Goal: Find specific page/section: Find specific page/section

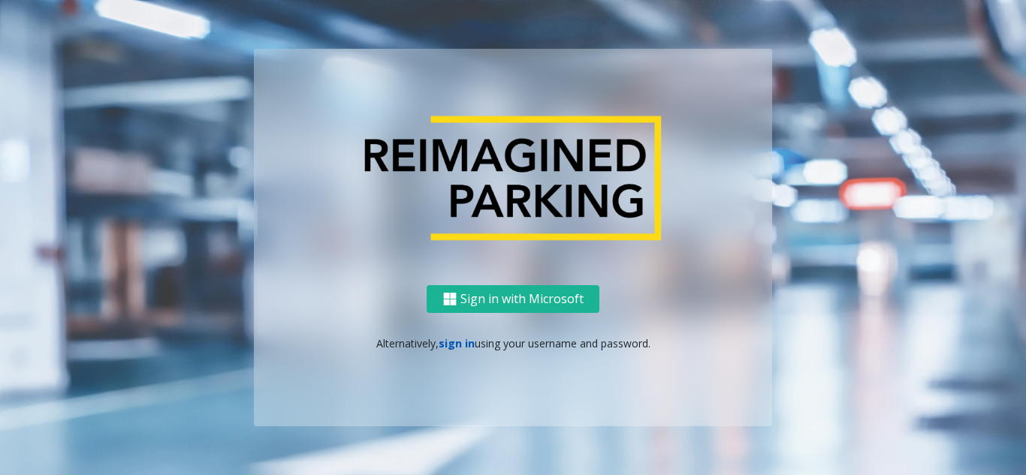
click at [457, 340] on link "sign in" at bounding box center [457, 343] width 36 height 14
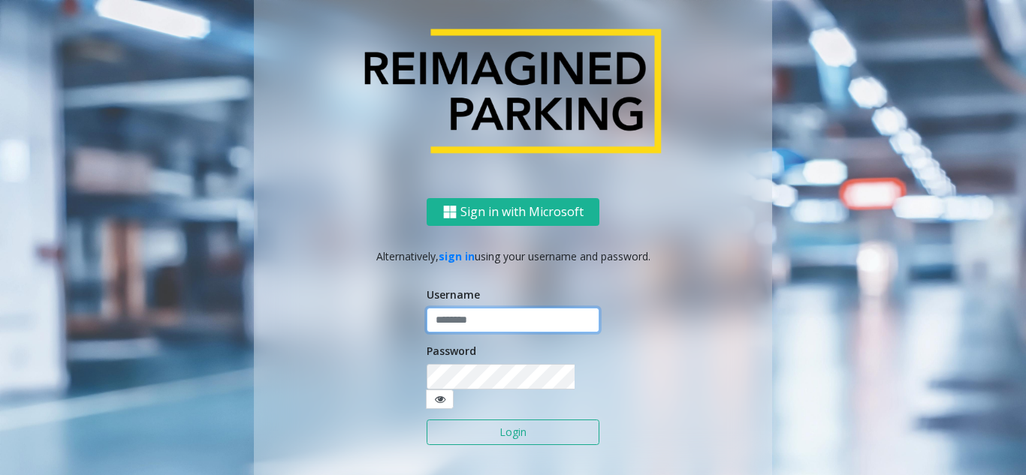
type input "*******"
click at [490, 427] on button "Login" at bounding box center [513, 433] width 173 height 26
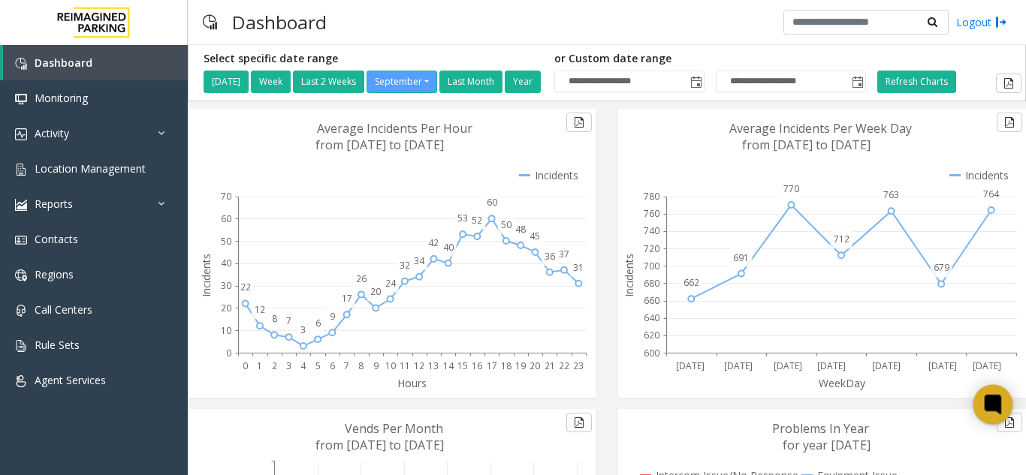
click at [999, 408] on icon at bounding box center [993, 405] width 17 height 20
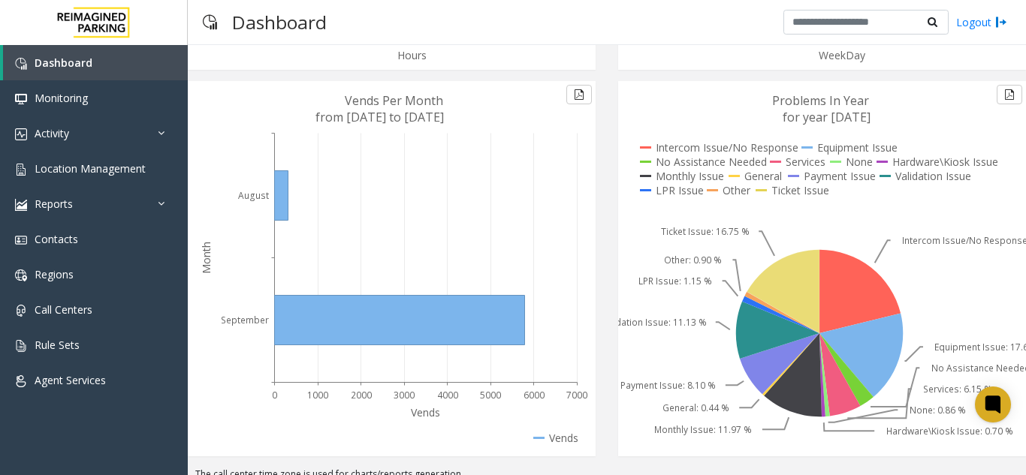
scroll to position [342, 0]
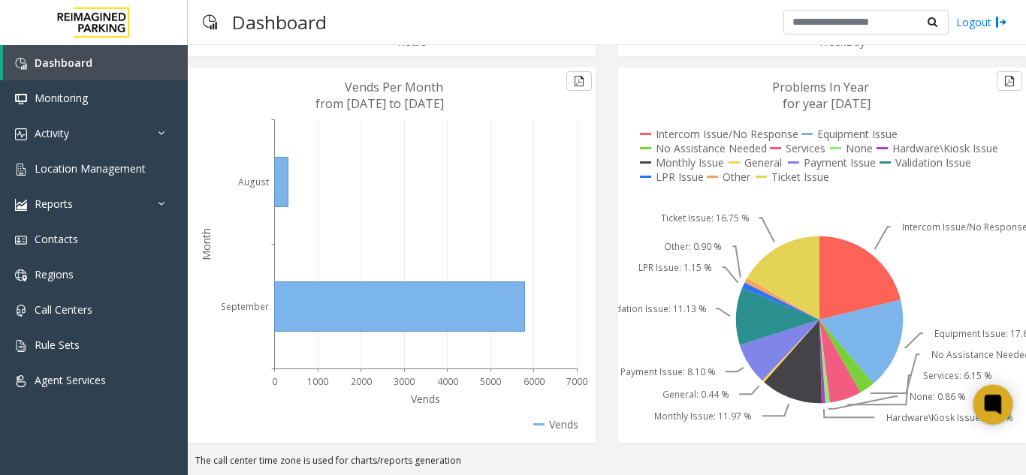
click at [988, 403] on icon at bounding box center [992, 405] width 11 height 7
click at [1000, 396] on icon at bounding box center [993, 405] width 25 height 25
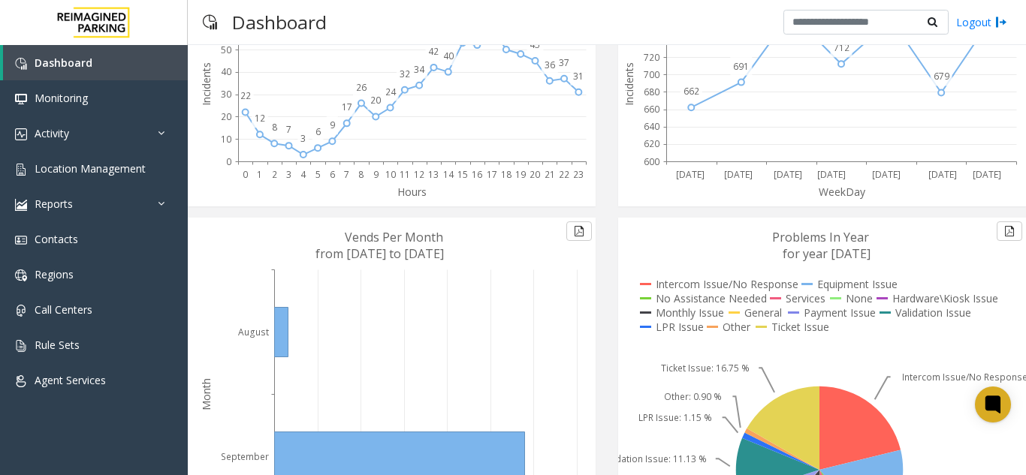
scroll to position [0, 0]
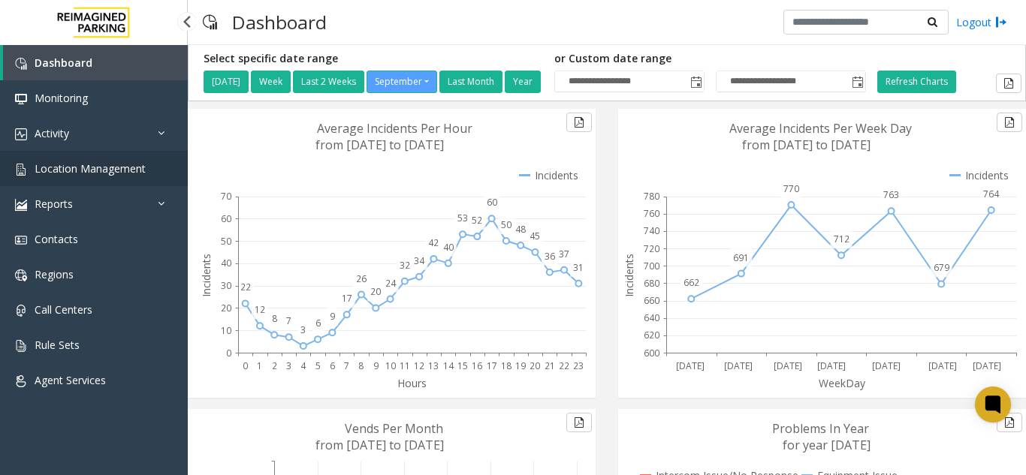
click at [137, 173] on span "Location Management" at bounding box center [90, 168] width 111 height 14
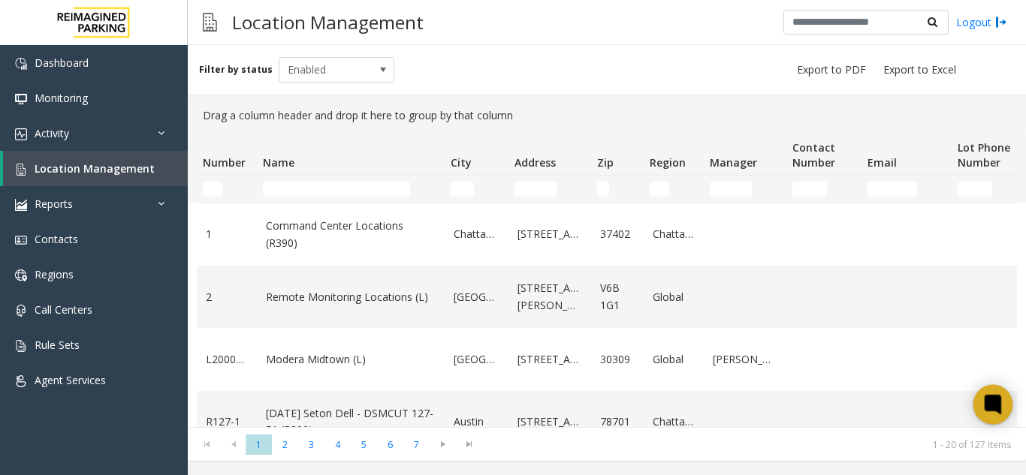
click at [979, 409] on div at bounding box center [993, 405] width 40 height 40
click at [979, 411] on div at bounding box center [993, 405] width 40 height 40
click at [315, 19] on h3 "Location Management" at bounding box center [328, 22] width 207 height 37
click at [983, 400] on icon at bounding box center [993, 405] width 25 height 25
click at [982, 400] on icon at bounding box center [993, 405] width 25 height 25
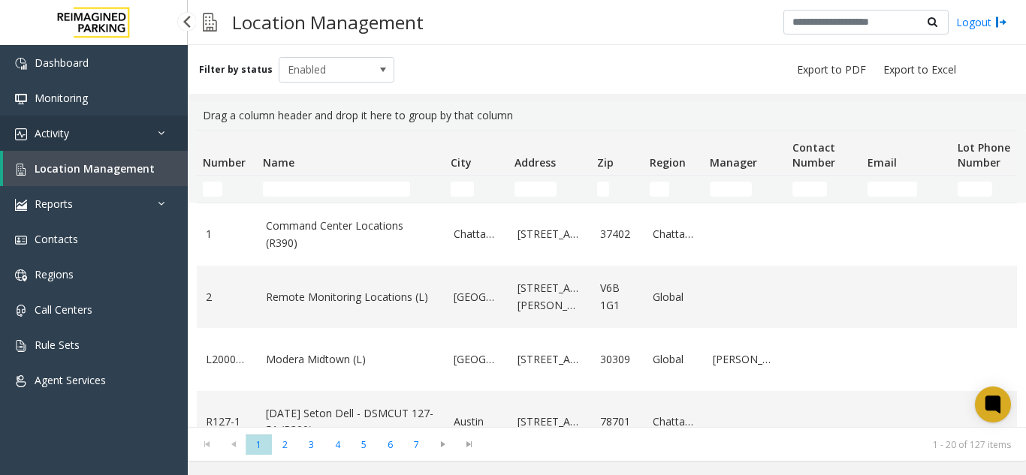
click at [107, 147] on link "Activity" at bounding box center [94, 133] width 188 height 35
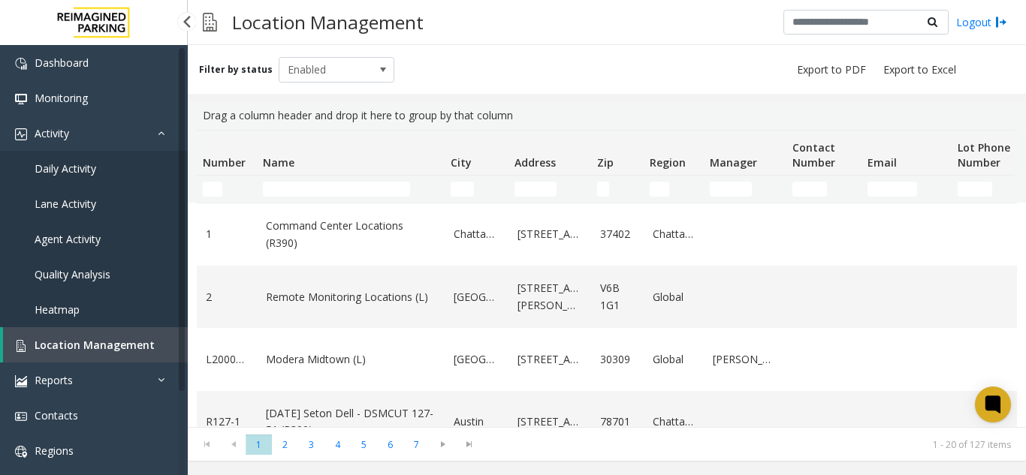
click at [99, 179] on link "Daily Activity" at bounding box center [94, 168] width 188 height 35
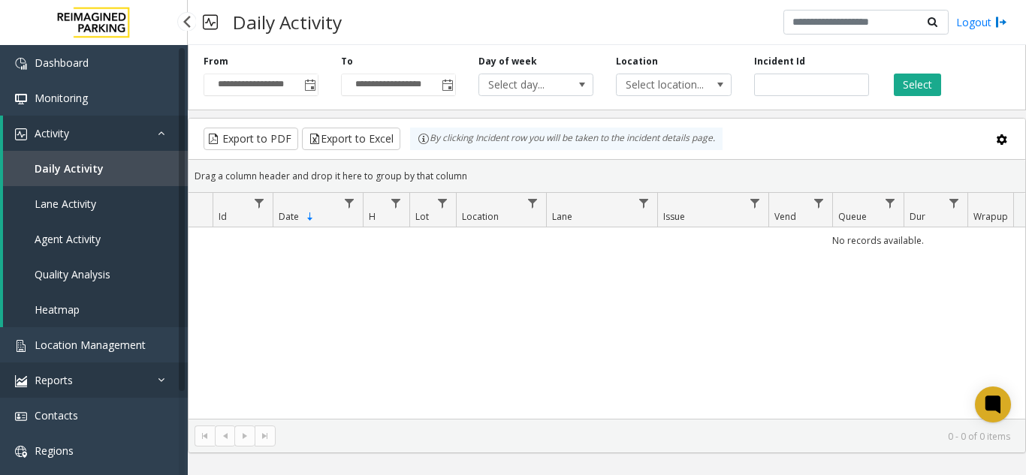
click at [86, 366] on link "Reports" at bounding box center [94, 380] width 188 height 35
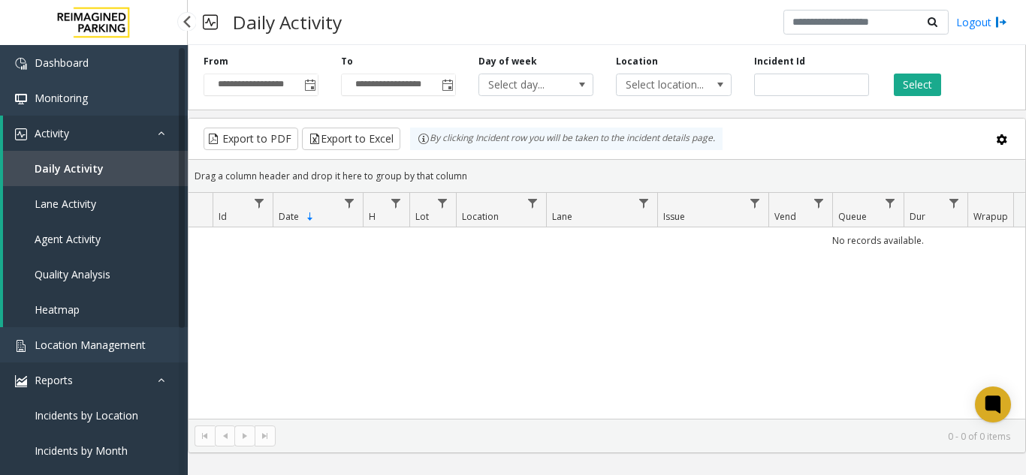
click at [86, 366] on link "Reports" at bounding box center [94, 380] width 188 height 35
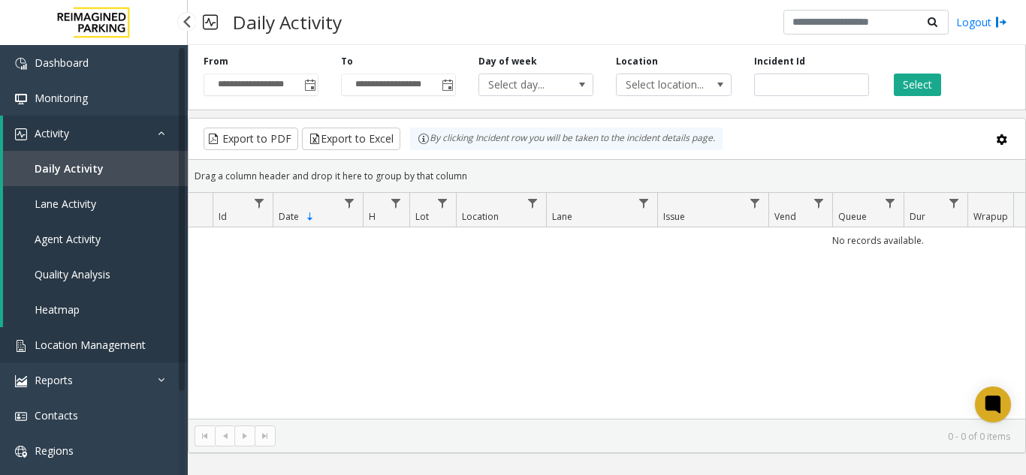
click at [88, 345] on span "Location Management" at bounding box center [90, 345] width 111 height 14
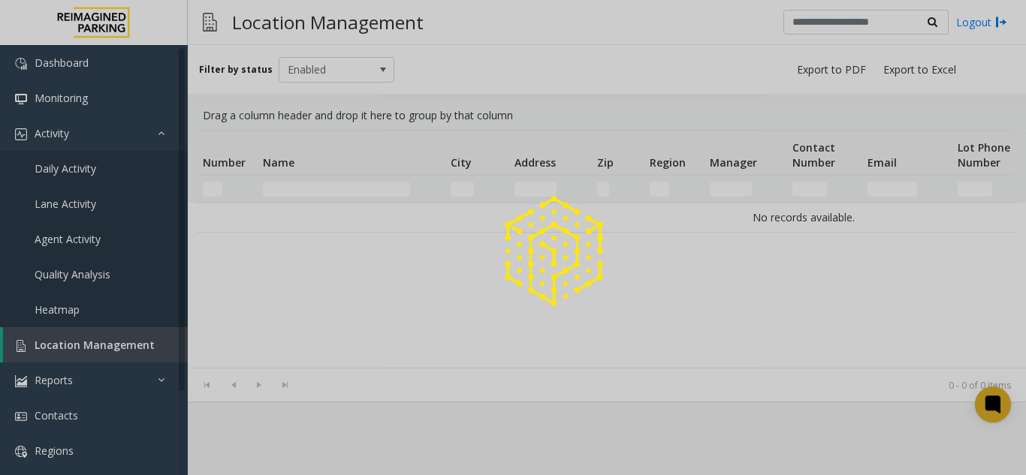
click at [88, 345] on div at bounding box center [513, 237] width 1026 height 475
